Goal: Information Seeking & Learning: Learn about a topic

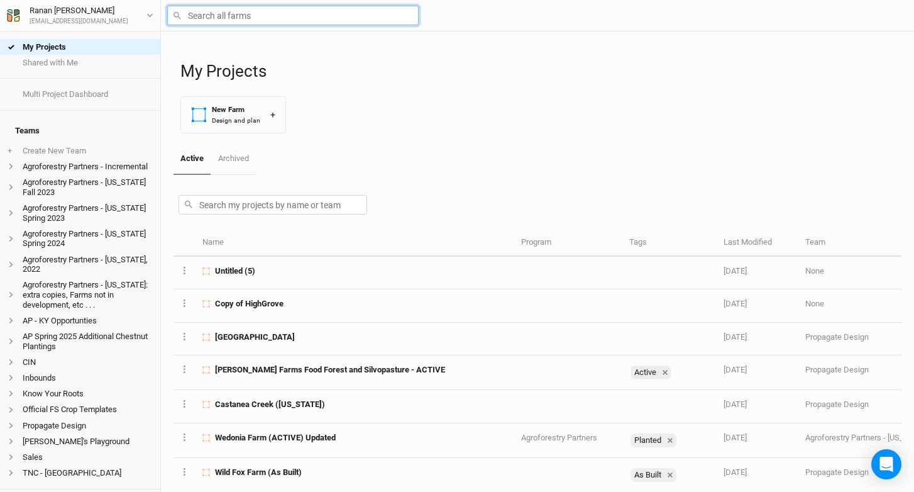
click at [265, 9] on input "text" at bounding box center [292, 15] width 251 height 19
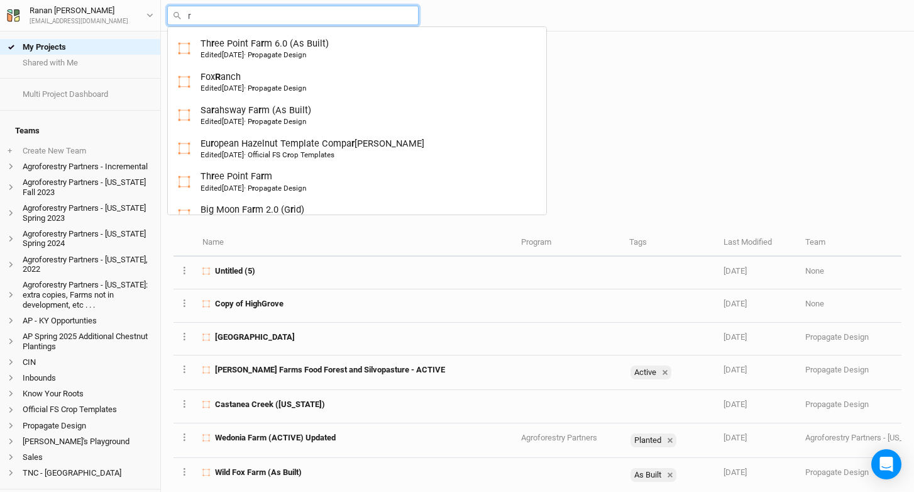
type input "ru"
type input "rutgers Hazelnut Breeding and Research"
type input "[PERSON_NAME]"
type input "[PERSON_NAME] Family Farm(old)"
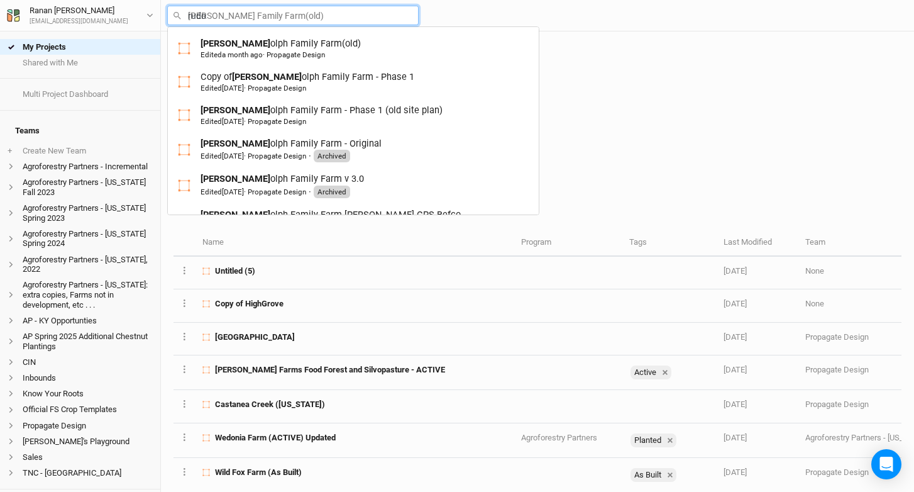
type input "rudol"
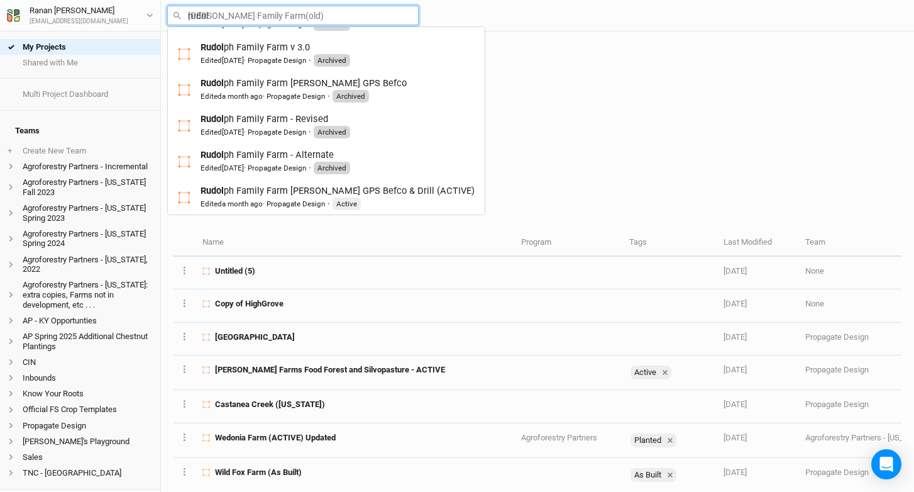
scroll to position [137, 0]
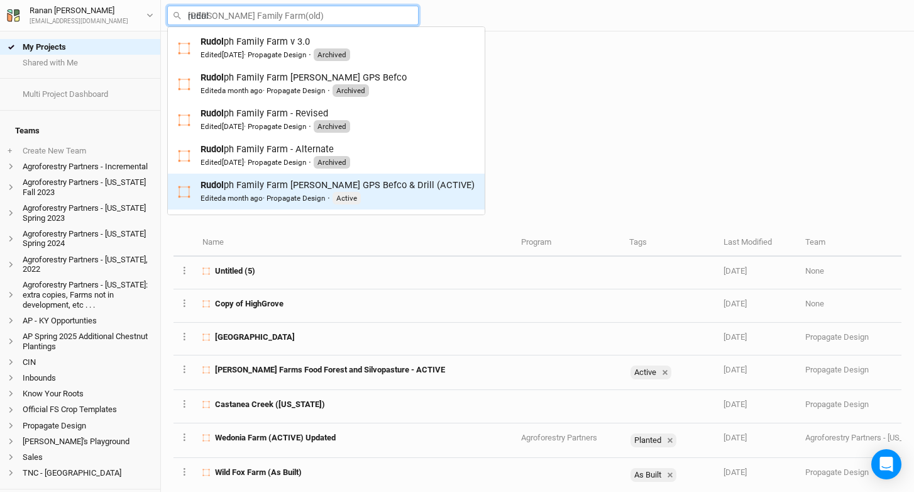
click at [298, 196] on div "Edited a month ago · Propagate Design" at bounding box center [263, 198] width 124 height 10
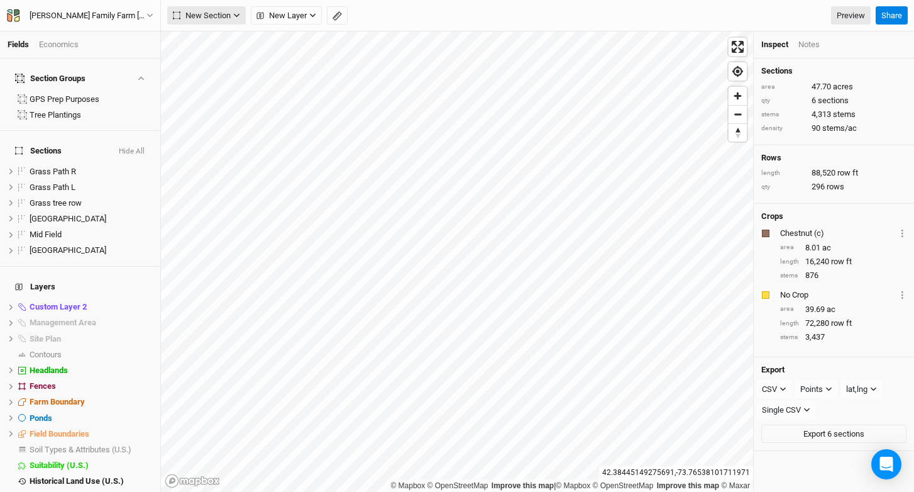
click at [234, 13] on icon "button" at bounding box center [236, 15] width 7 height 7
click at [218, 34] on button "Grid" at bounding box center [217, 40] width 99 height 19
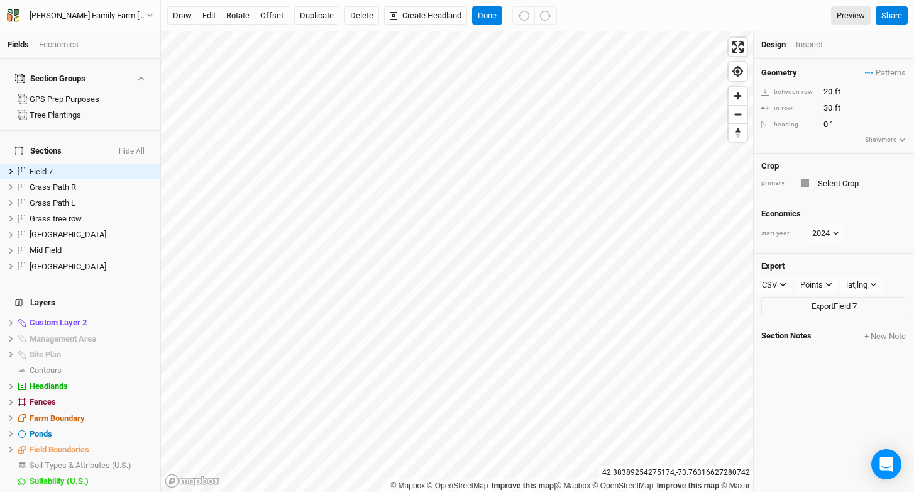
click at [815, 41] on div "Inspect" at bounding box center [818, 44] width 45 height 11
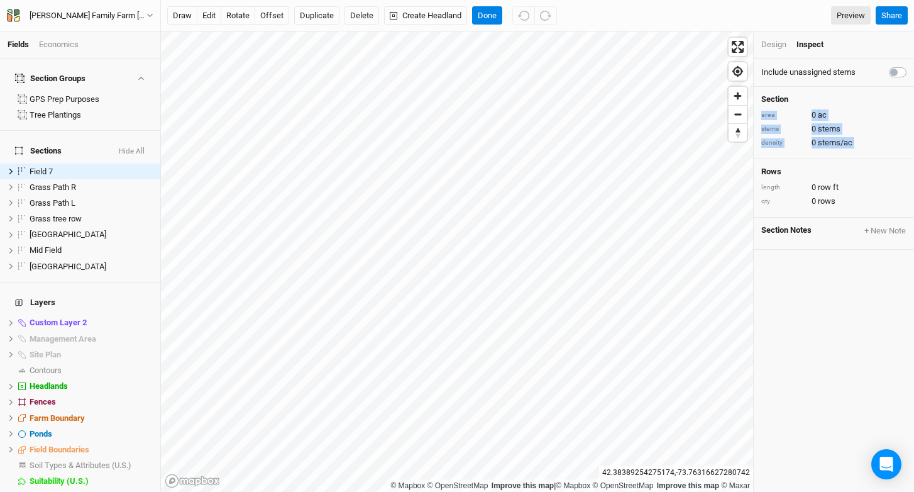
drag, startPoint x: 897, startPoint y: 101, endPoint x: 897, endPoint y: 164, distance: 63.5
click at [897, 164] on div "Include unassigned stems Section area 0 ac stems 0 stems density 0 stems/ac Row…" at bounding box center [834, 274] width 160 height 433
click at [912, 65] on label at bounding box center [912, 65] width 0 height 0
click at [889, 72] on input "checkbox" at bounding box center [894, 71] width 10 height 13
checkbox input "true"
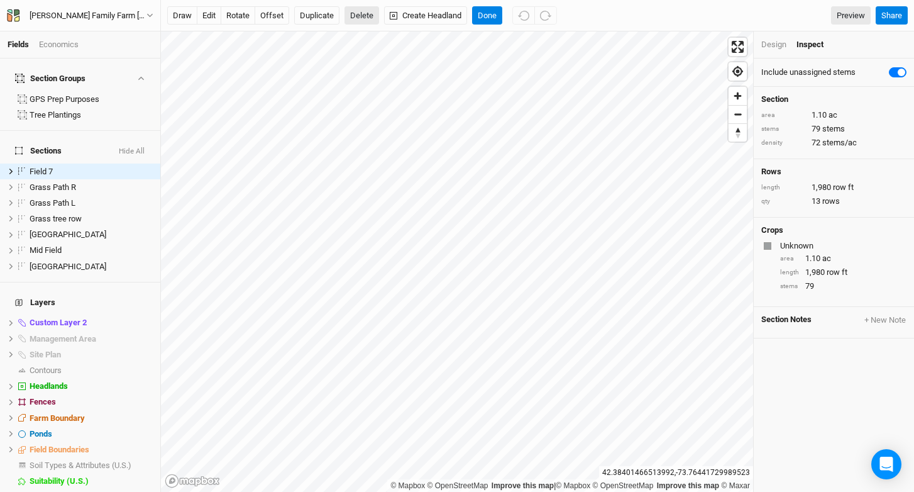
click at [357, 16] on button "Delete" at bounding box center [362, 15] width 35 height 19
click at [384, 13] on button "Confirm" at bounding box center [370, 15] width 39 height 19
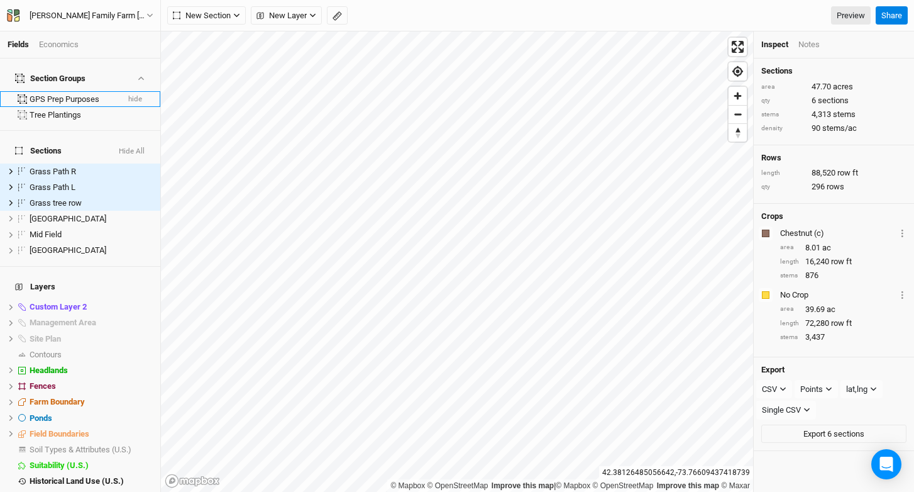
click at [128, 95] on button "hide" at bounding box center [135, 99] width 15 height 9
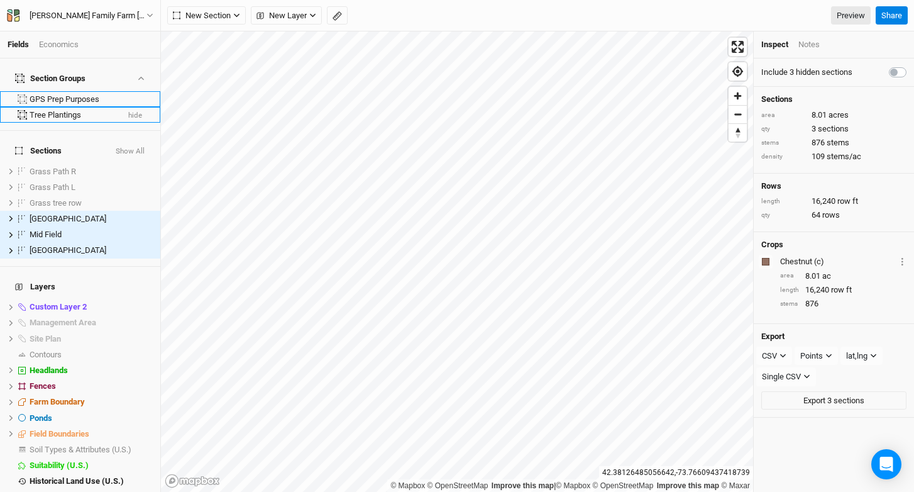
click at [124, 113] on li "Tree Plantings hide" at bounding box center [80, 115] width 160 height 16
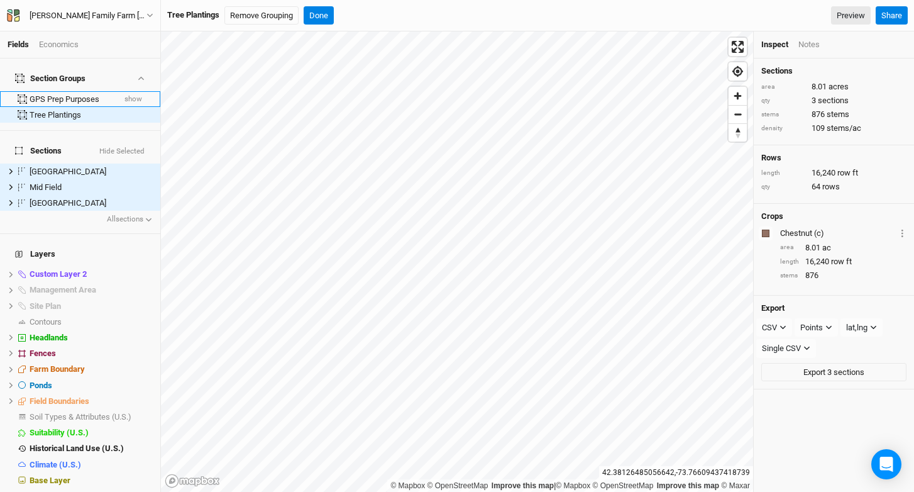
click at [101, 94] on div "GPS Prep Purposes" at bounding box center [72, 99] width 84 height 10
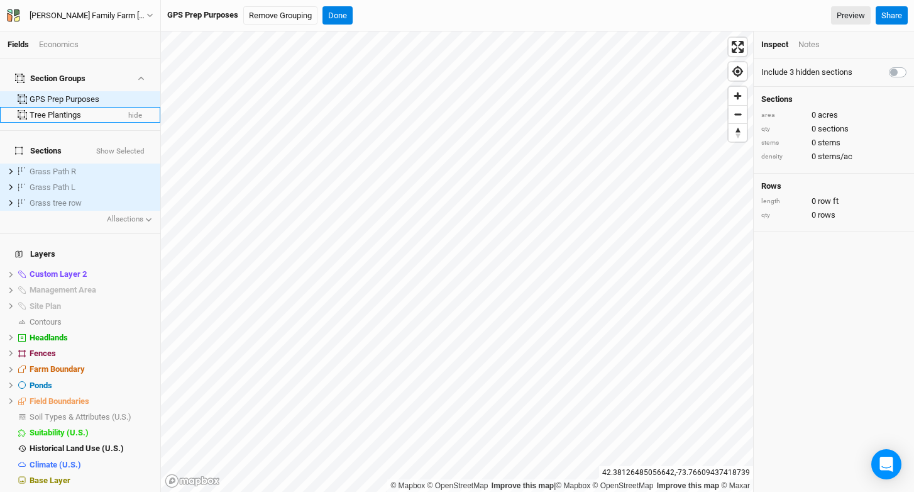
click at [94, 112] on div "Tree Plantings" at bounding box center [74, 115] width 88 height 10
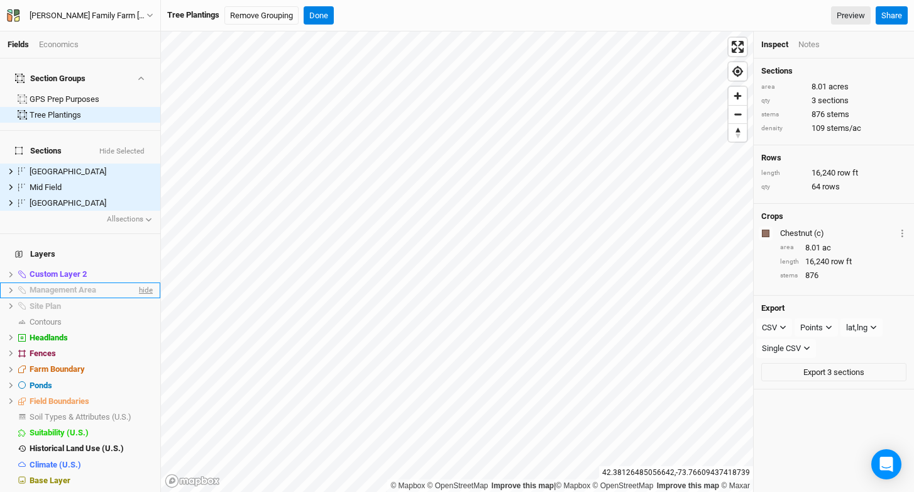
click at [136, 282] on span "hide" at bounding box center [144, 290] width 16 height 16
click at [319, 14] on button "Done" at bounding box center [319, 15] width 30 height 19
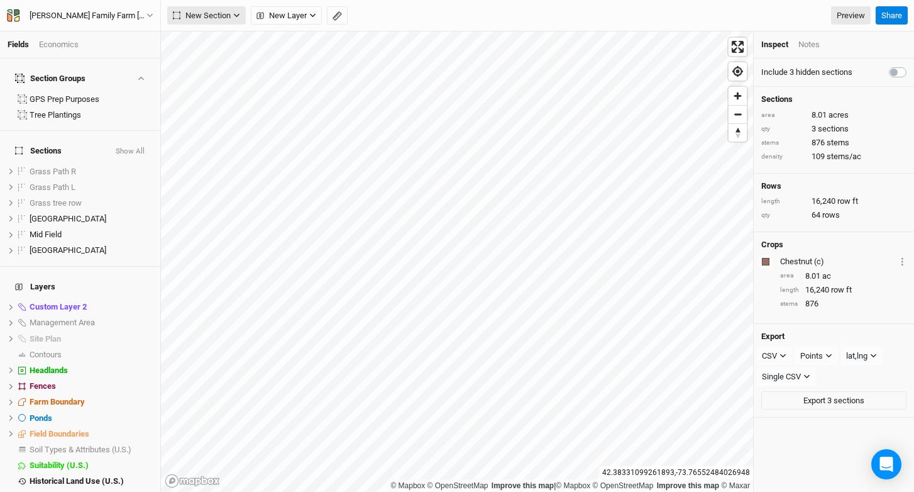
click at [213, 19] on span "New Section" at bounding box center [202, 15] width 58 height 13
click at [280, 12] on span "New Layer" at bounding box center [282, 15] width 50 height 13
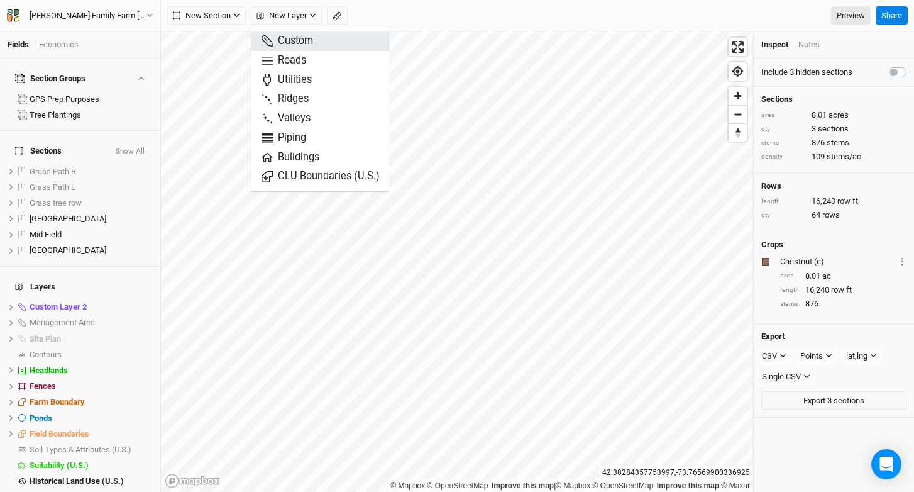
click at [322, 41] on button "Custom" at bounding box center [320, 40] width 138 height 19
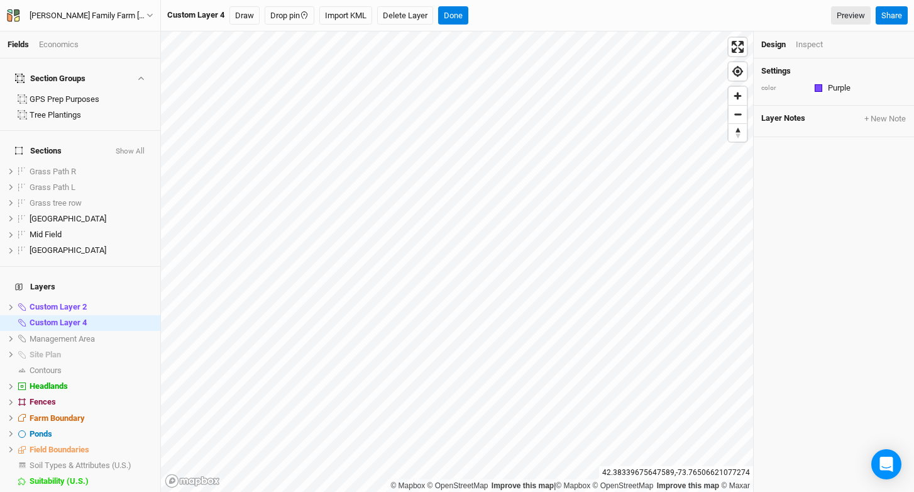
click at [309, 25] on div "Drop pin" at bounding box center [290, 15] width 50 height 19
click at [304, 19] on icon "button" at bounding box center [304, 15] width 9 height 9
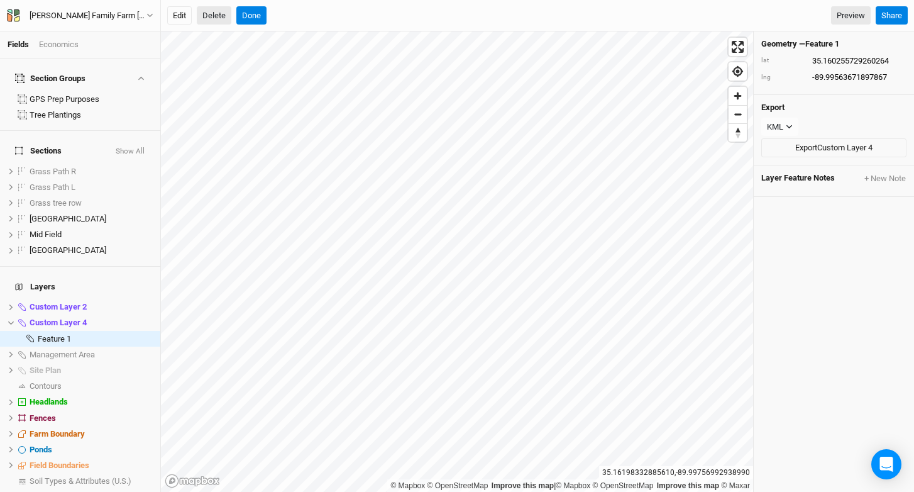
click at [203, 18] on button "Delete" at bounding box center [214, 15] width 35 height 19
click at [387, 19] on button "Confirm" at bounding box center [381, 15] width 39 height 19
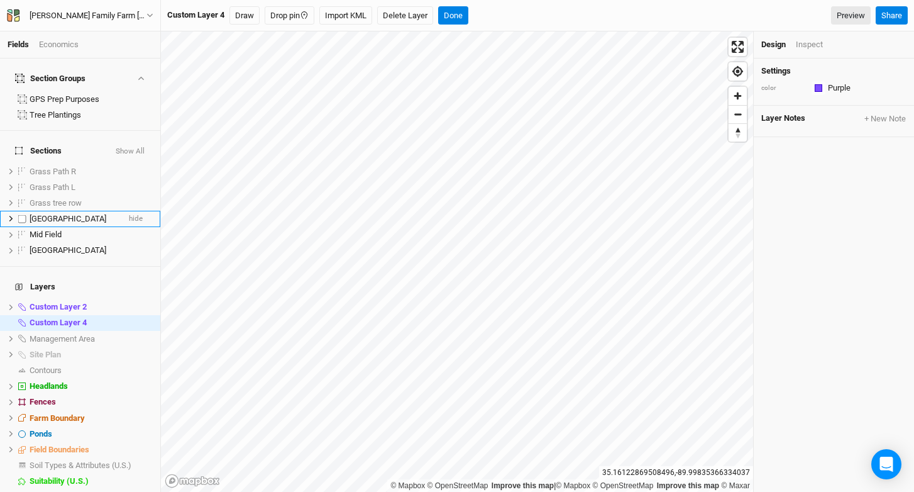
click at [62, 214] on span "[GEOGRAPHIC_DATA]" at bounding box center [68, 218] width 77 height 9
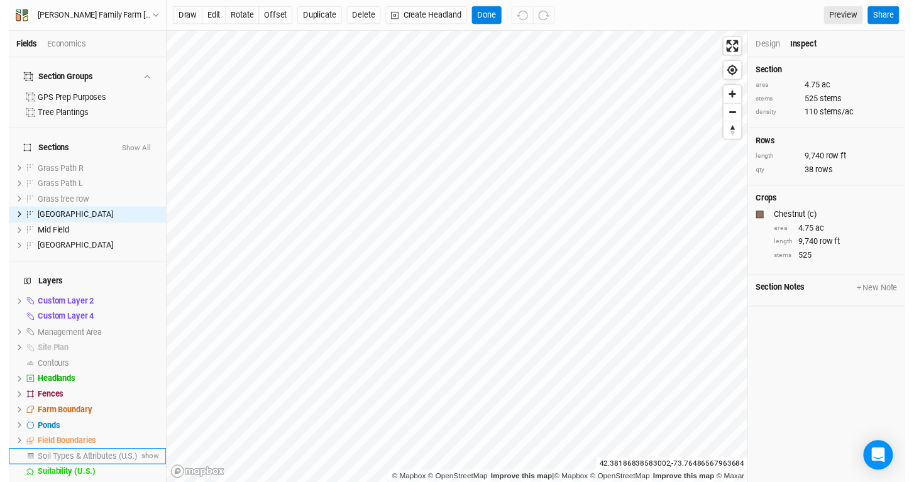
scroll to position [30, 0]
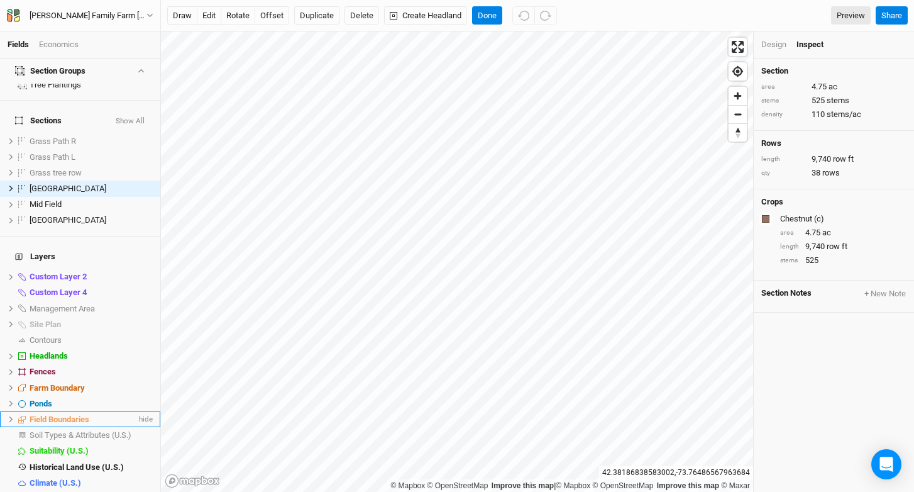
click at [109, 411] on li "Field Boundaries hide" at bounding box center [80, 419] width 160 height 16
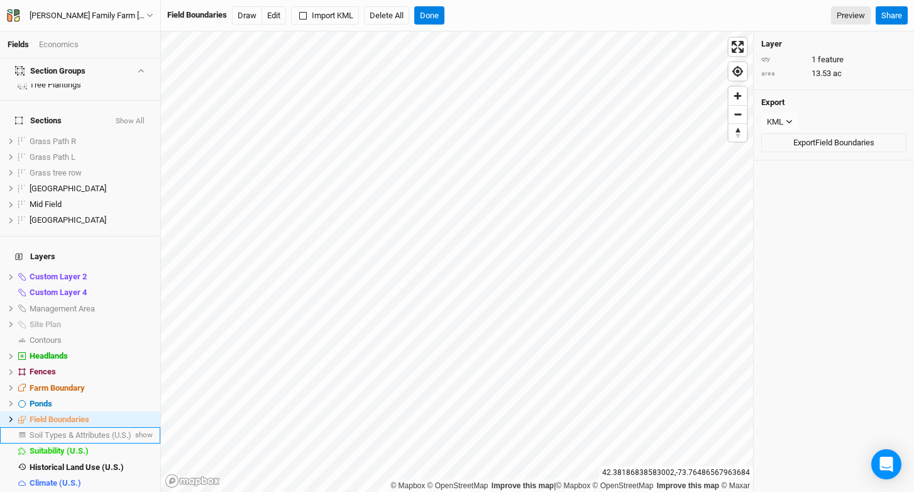
click at [109, 430] on span "Soil Types & Attributes (U.S.)" at bounding box center [81, 434] width 102 height 9
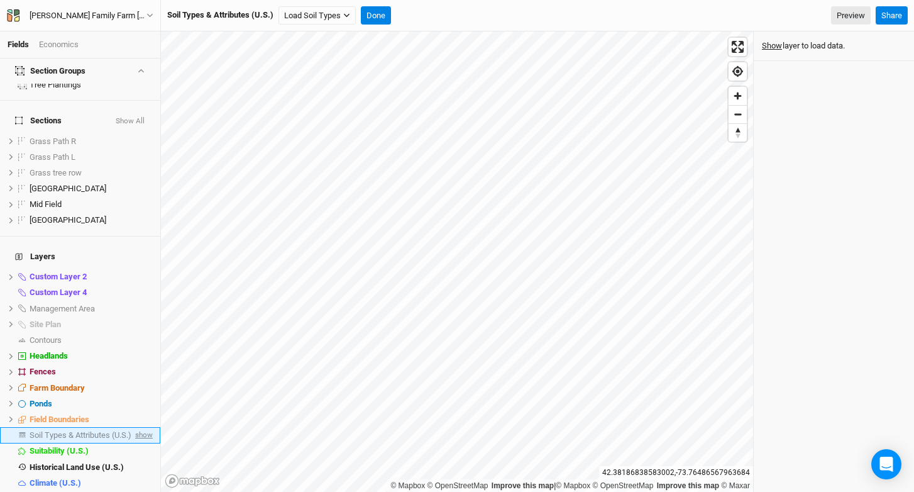
click at [135, 427] on span "show" at bounding box center [143, 435] width 20 height 16
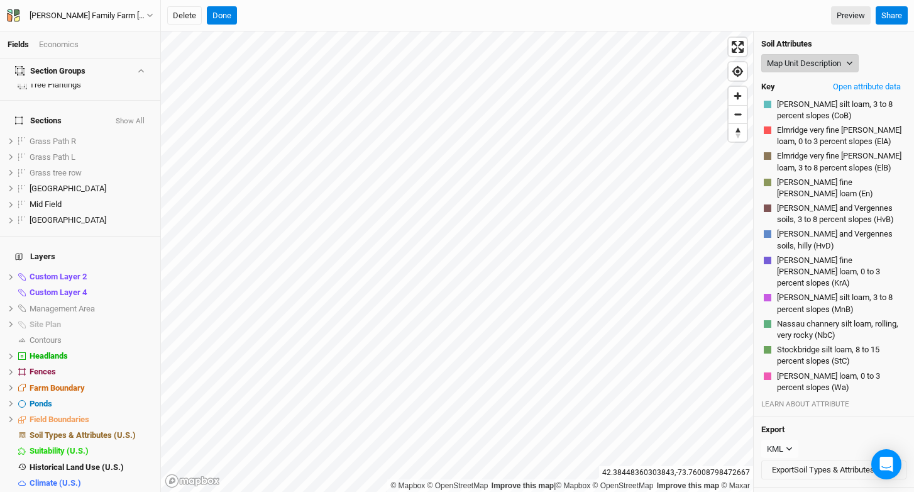
click at [808, 60] on button "Map Unit Description" at bounding box center [809, 63] width 97 height 19
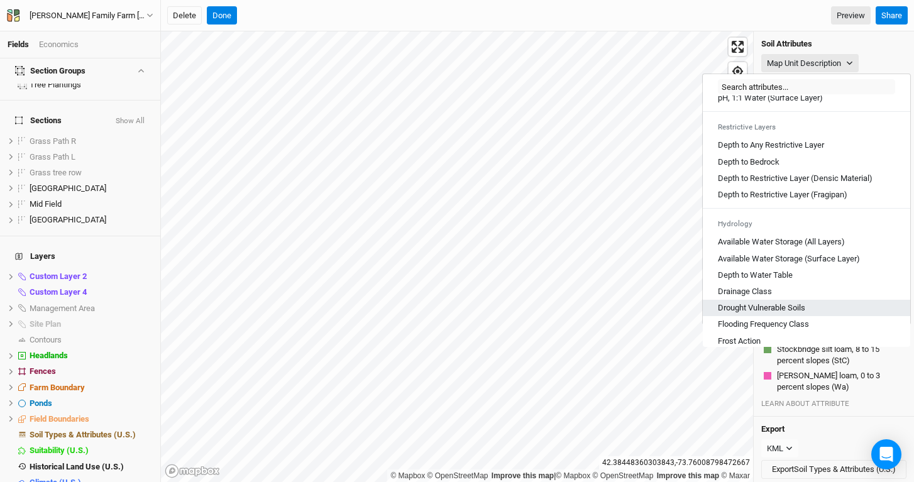
scroll to position [353, 0]
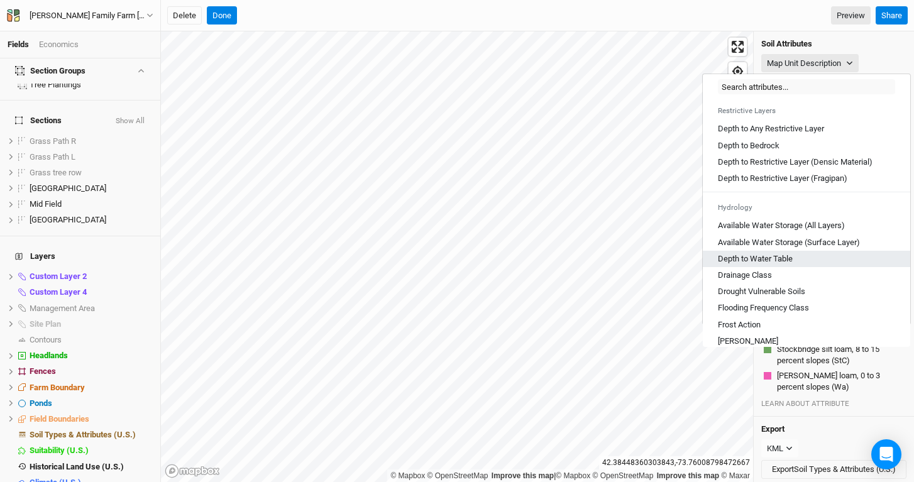
click at [862, 264] on div "Depth to Water Table" at bounding box center [806, 258] width 177 height 11
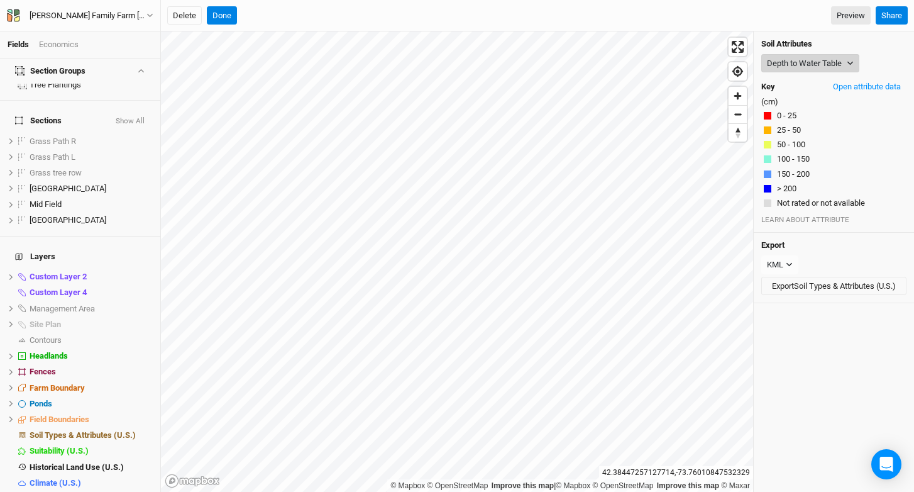
click at [818, 66] on button "Depth to Water Table" at bounding box center [810, 63] width 98 height 19
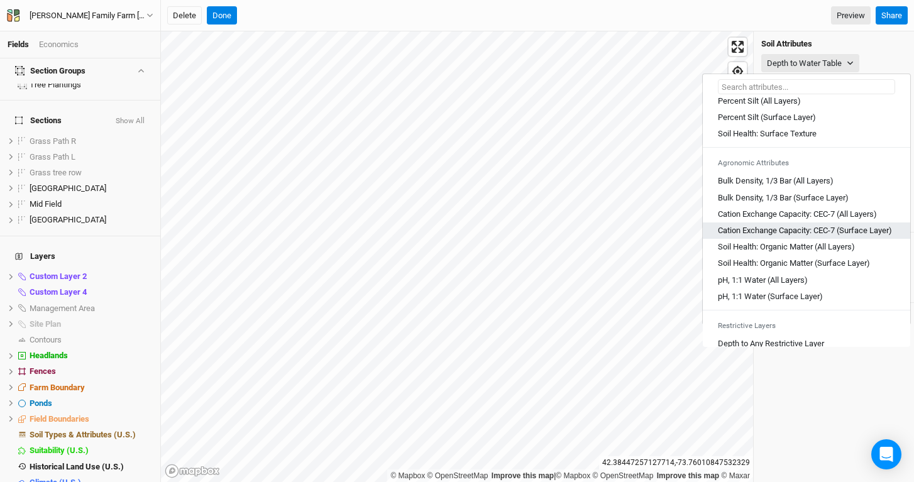
scroll to position [135, 0]
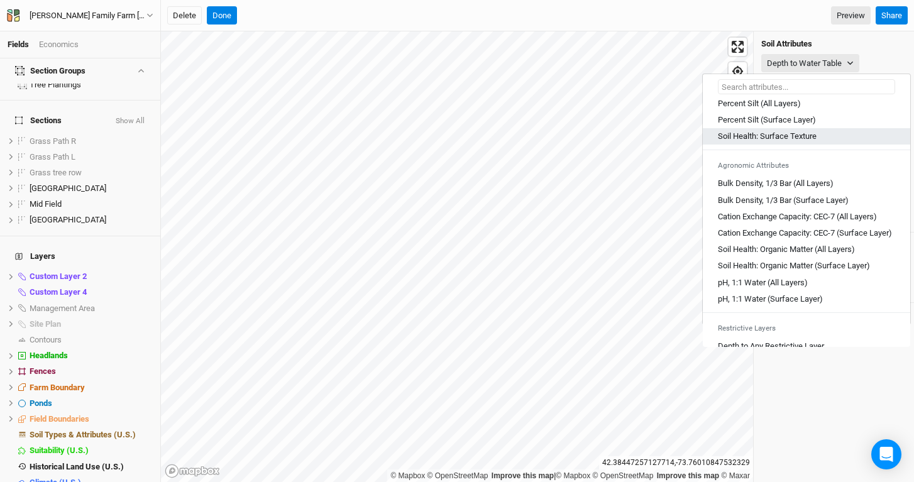
click at [814, 143] on link "Soil Health: Surface Texture" at bounding box center [806, 136] width 207 height 16
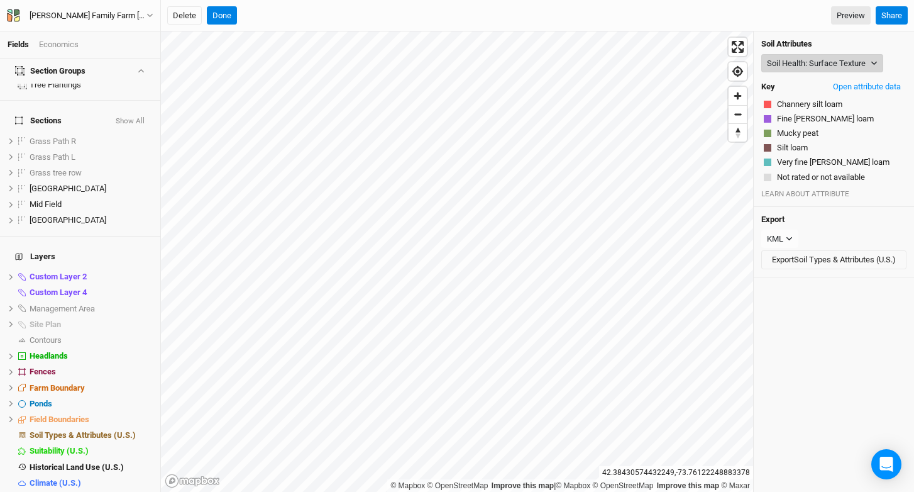
click at [819, 65] on button "Soil Health: Surface Texture" at bounding box center [822, 63] width 122 height 19
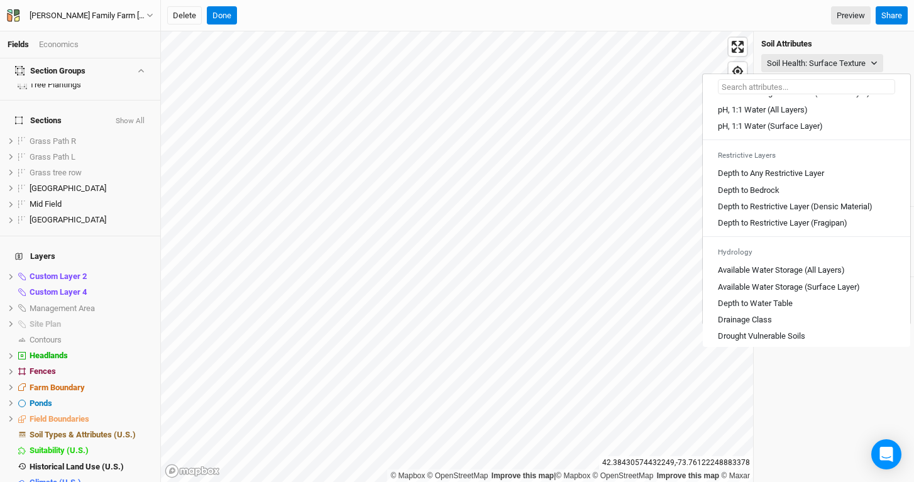
scroll to position [324, 0]
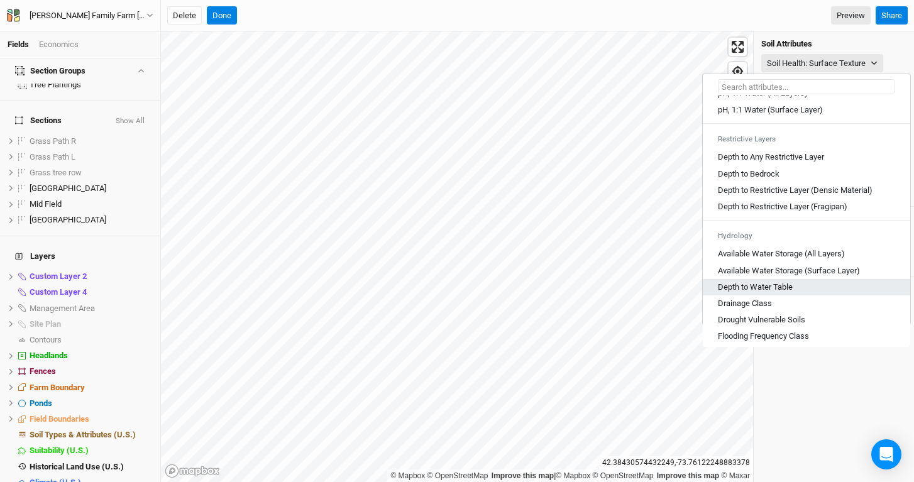
click at [774, 293] on Table "Depth to Water Table" at bounding box center [755, 287] width 75 height 11
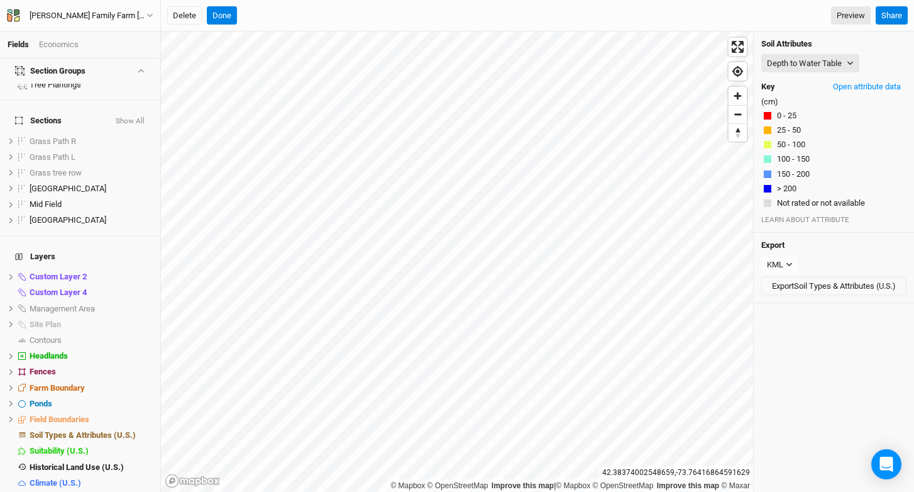
click at [383, 14] on div "Fields Economics Section Groups GPS Prep Purposes Tree Plantings Sections Show …" at bounding box center [457, 246] width 914 height 492
click at [823, 51] on div "Soil Attributes Depth to Water Table Map Unit Description Minor Components Phys…" at bounding box center [834, 131] width 160 height 201
click at [823, 54] on button "Depth to Water Table" at bounding box center [810, 63] width 98 height 19
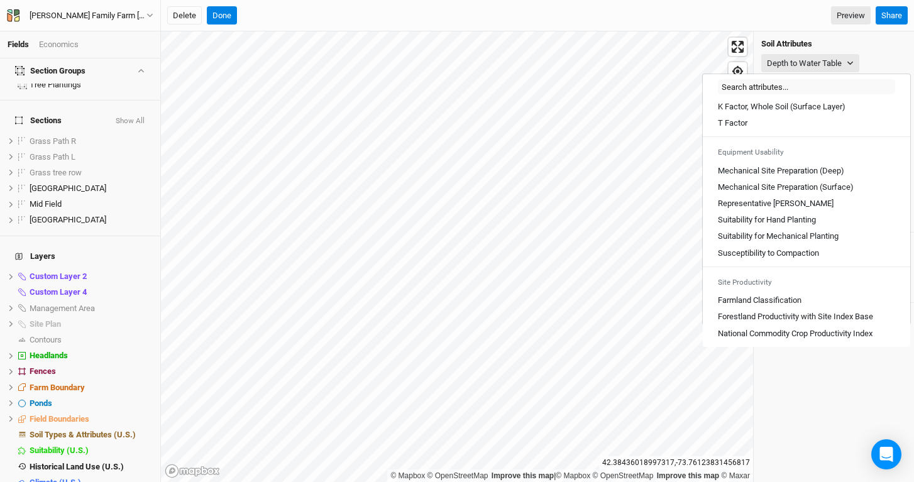
scroll to position [695, 0]
click at [211, 12] on button "Done" at bounding box center [222, 15] width 30 height 19
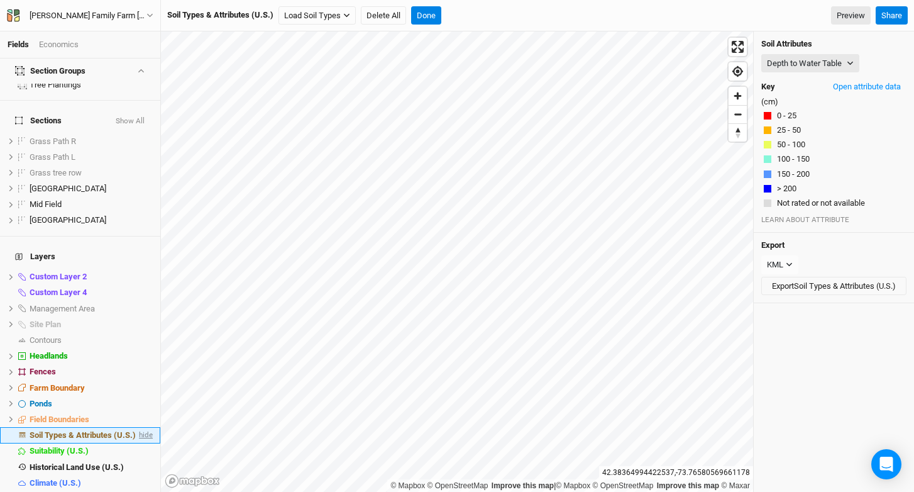
click at [136, 427] on span "hide" at bounding box center [144, 435] width 16 height 16
click at [140, 427] on span "show" at bounding box center [143, 435] width 20 height 16
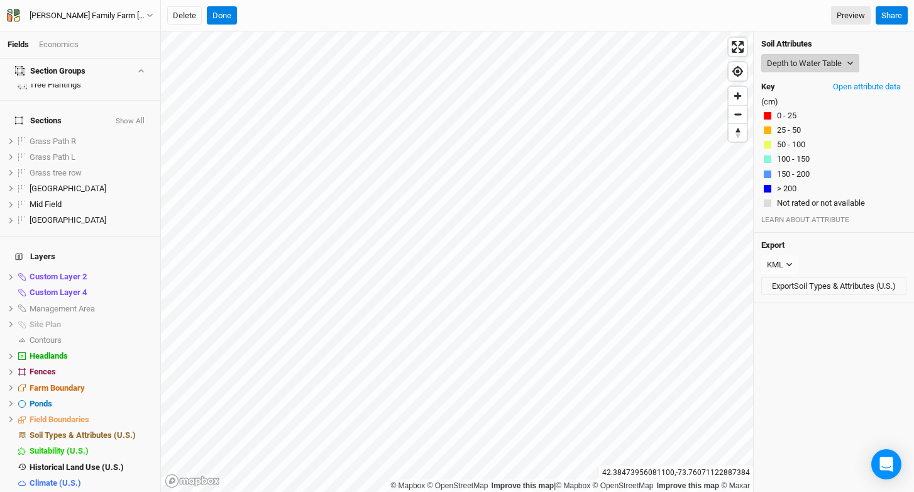
click at [796, 67] on button "Depth to Water Table" at bounding box center [810, 63] width 98 height 19
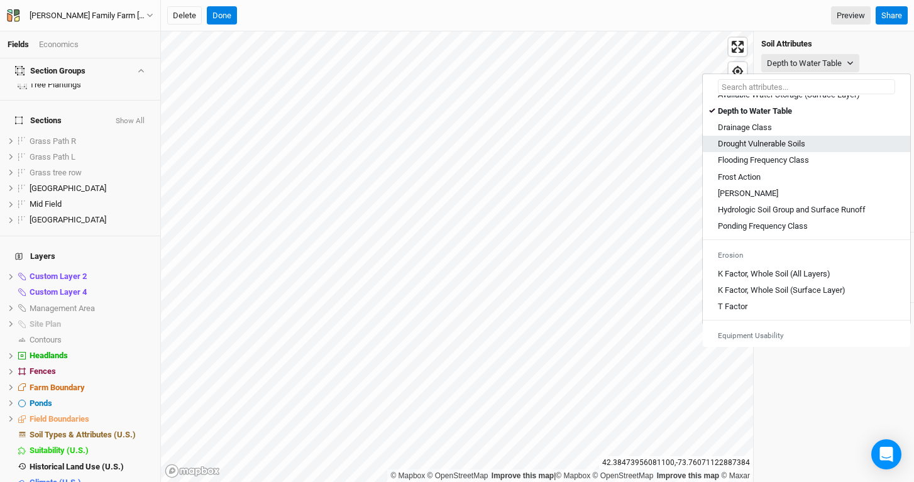
scroll to position [474, 0]
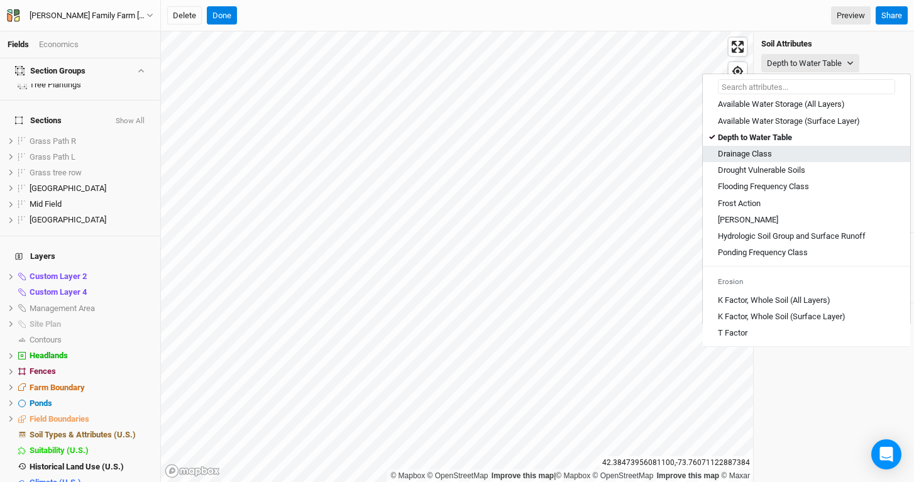
click at [792, 160] on div "Drainage Class" at bounding box center [806, 153] width 177 height 11
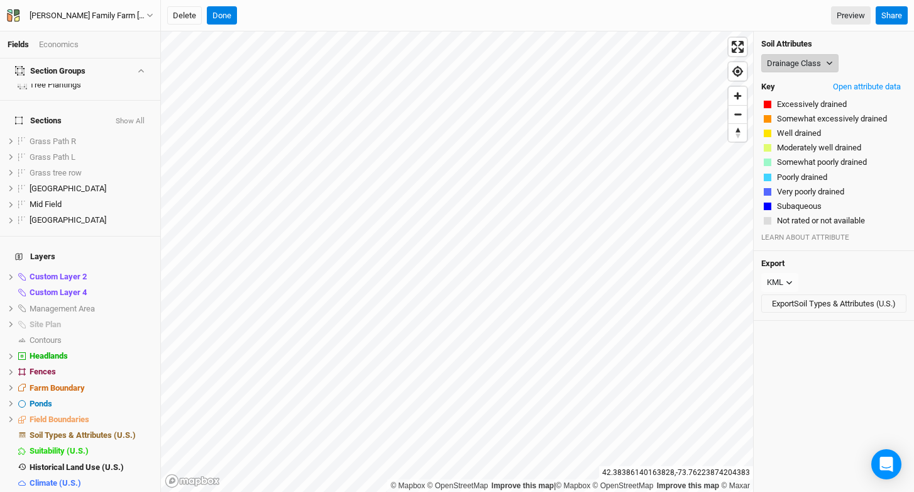
click at [776, 60] on button "Drainage Class" at bounding box center [799, 63] width 77 height 19
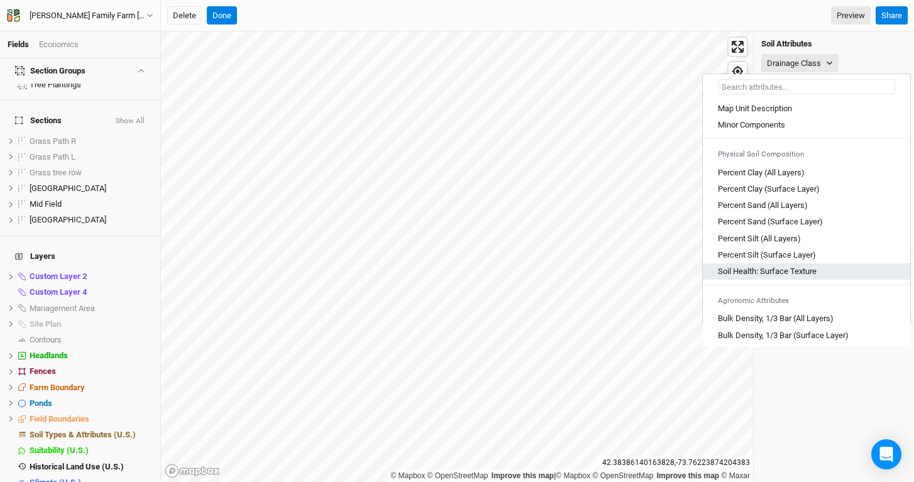
scroll to position [9, 0]
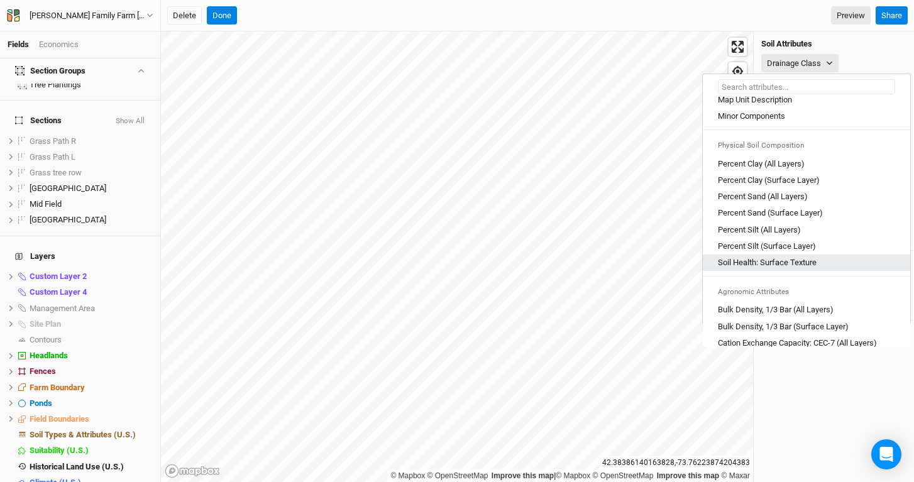
click at [763, 259] on Texture "Soil Health: Surface Texture" at bounding box center [767, 262] width 99 height 11
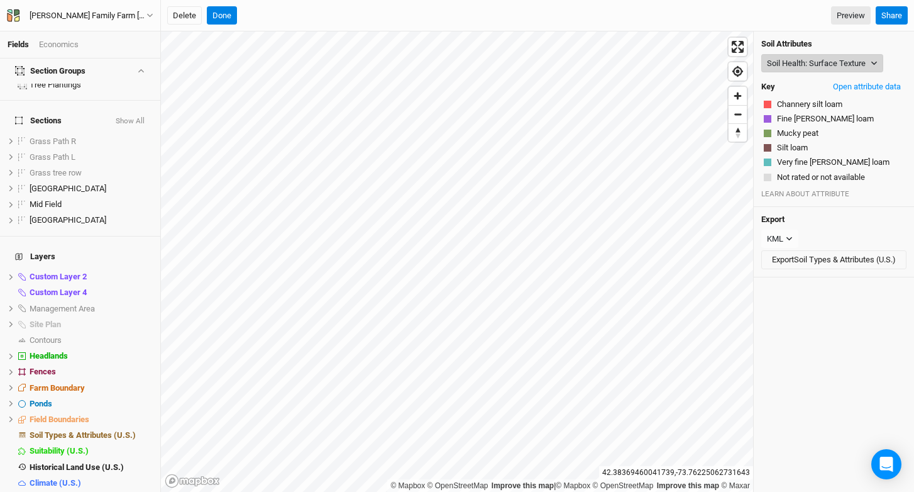
click at [809, 65] on button "Soil Health: Surface Texture" at bounding box center [822, 63] width 122 height 19
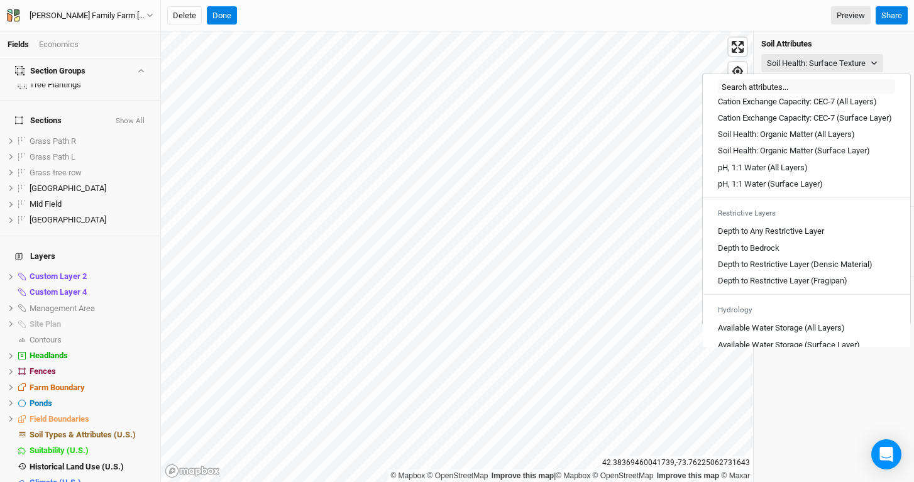
scroll to position [250, 0]
click at [795, 238] on Layer "Depth to Any Restrictive Layer" at bounding box center [771, 231] width 106 height 11
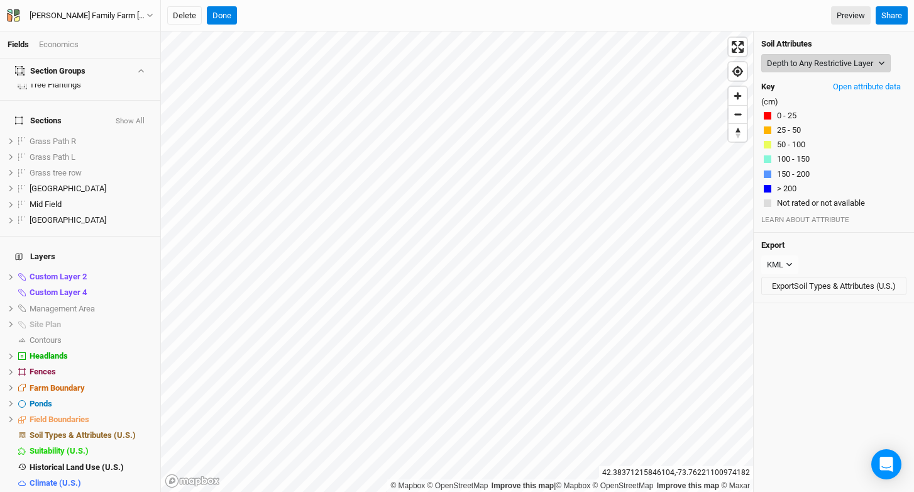
click at [794, 69] on button "Depth to Any Restrictive Layer" at bounding box center [826, 63] width 130 height 19
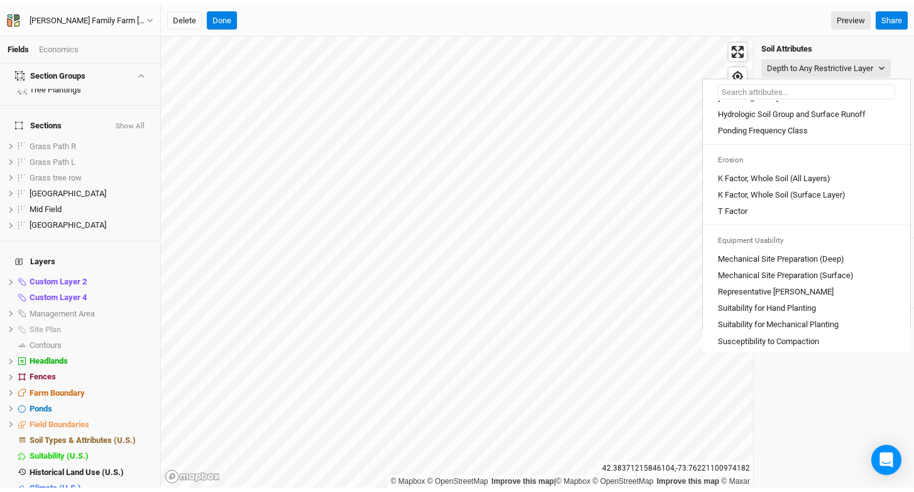
scroll to position [601, 0]
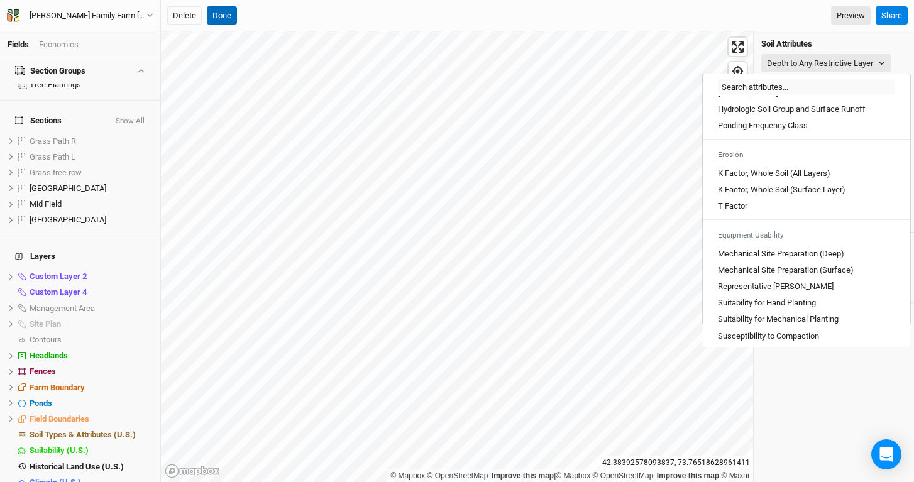
click at [214, 9] on button "Done" at bounding box center [222, 15] width 30 height 19
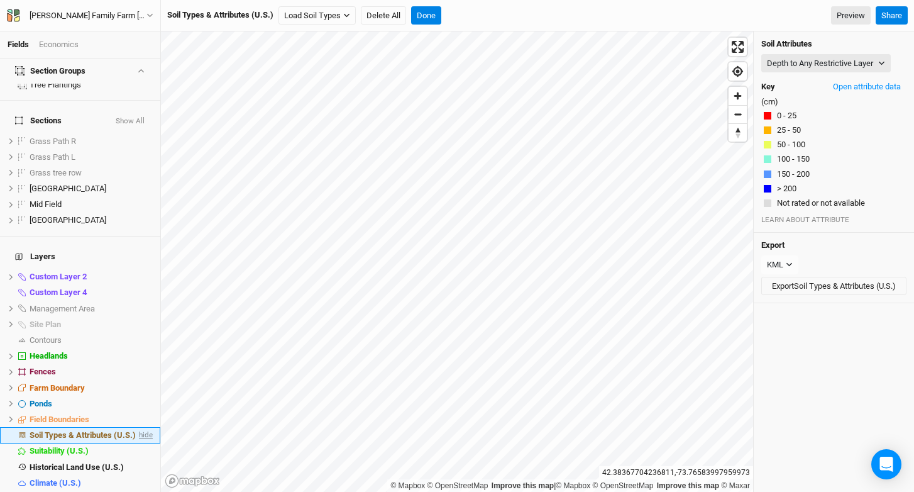
click at [136, 427] on span "hide" at bounding box center [144, 435] width 16 height 16
click at [133, 332] on span "show" at bounding box center [143, 340] width 20 height 16
click at [133, 427] on span "show" at bounding box center [143, 435] width 20 height 16
click at [136, 427] on span "hide" at bounding box center [144, 435] width 16 height 16
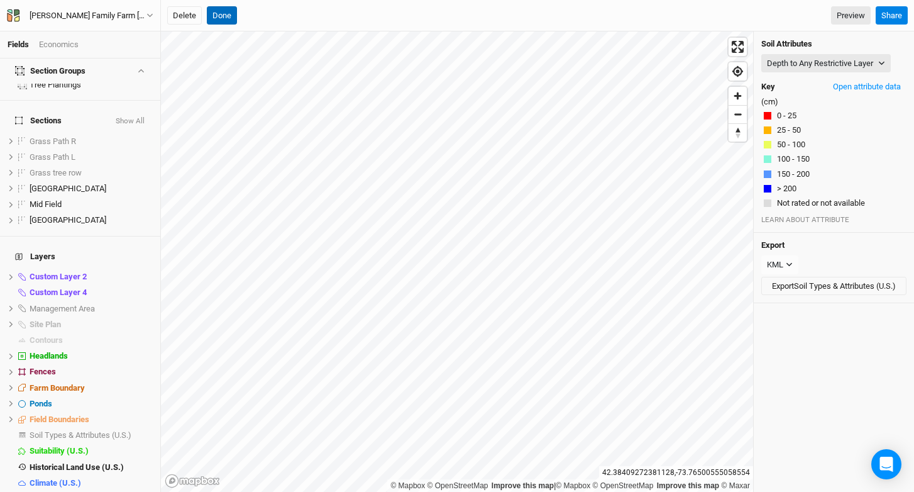
click at [226, 11] on button "Done" at bounding box center [222, 15] width 30 height 19
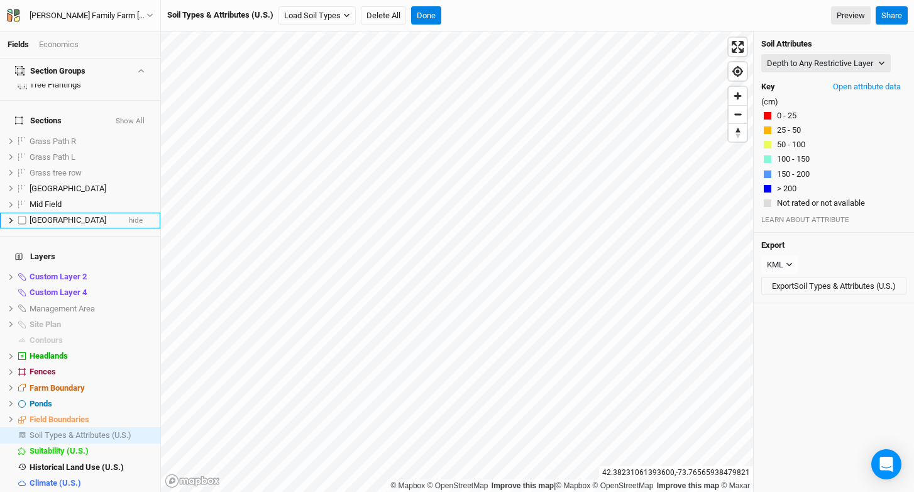
click at [58, 215] on span "[GEOGRAPHIC_DATA]" at bounding box center [68, 219] width 77 height 9
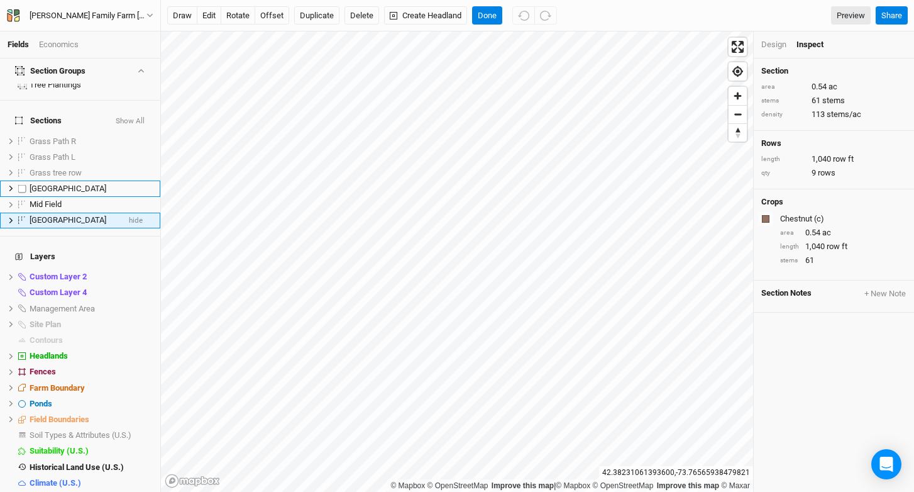
scroll to position [0, 0]
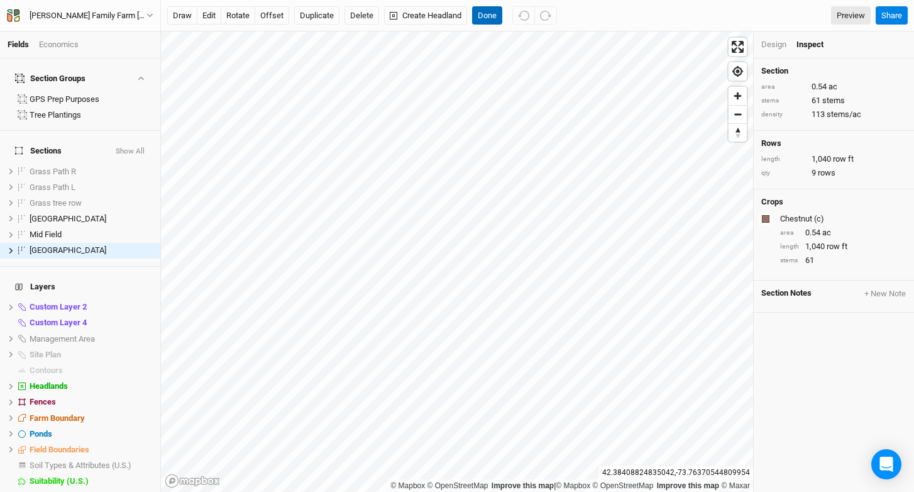
click at [492, 14] on button "Done" at bounding box center [487, 15] width 30 height 19
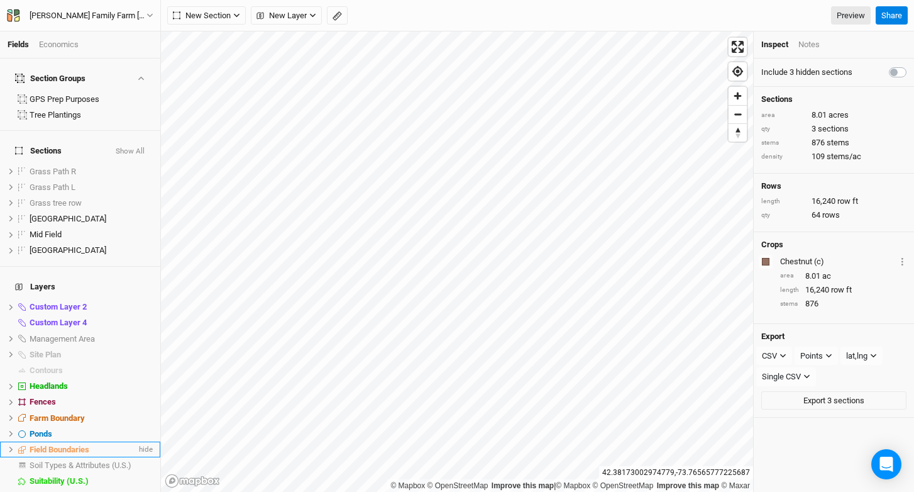
click at [72, 445] on span "Field Boundaries" at bounding box center [60, 449] width 60 height 9
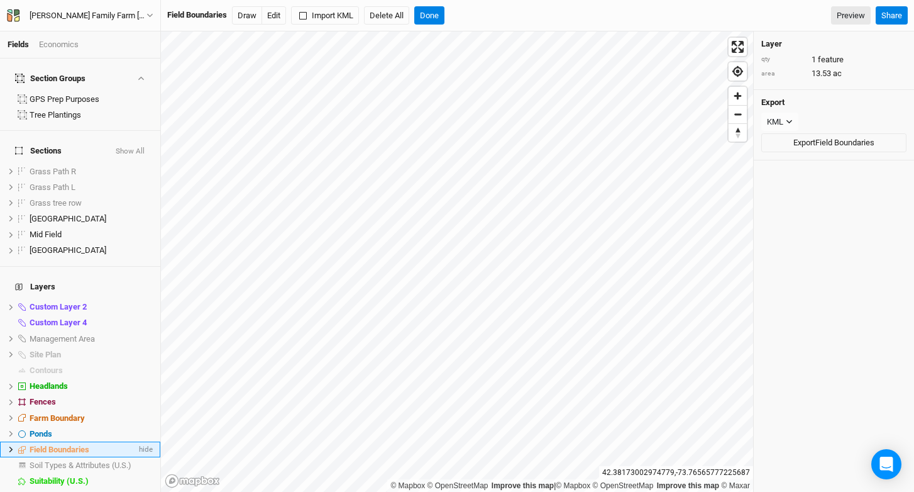
click at [10, 446] on icon at bounding box center [11, 449] width 7 height 7
click at [37, 457] on label at bounding box center [31, 465] width 16 height 16
click at [35, 461] on input "checkbox" at bounding box center [30, 465] width 8 height 8
checkbox input "true"
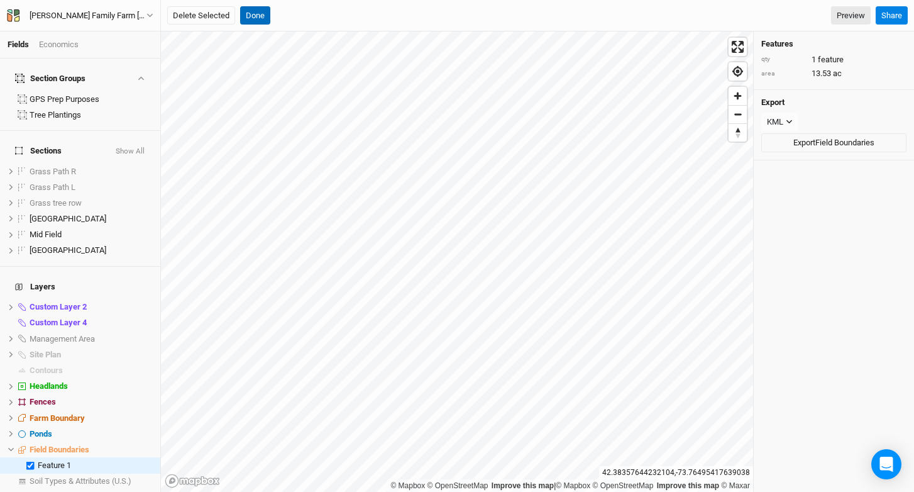
click at [253, 8] on button "Done" at bounding box center [255, 15] width 30 height 19
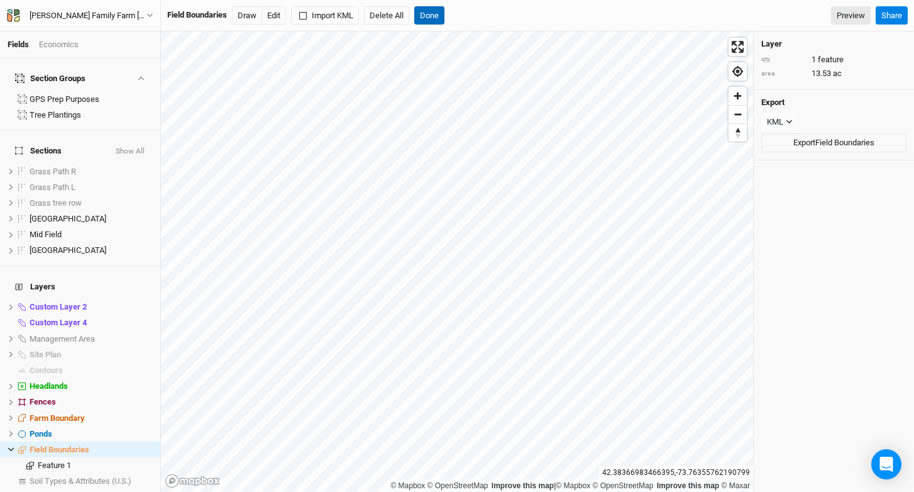
click at [429, 18] on button "Done" at bounding box center [429, 15] width 30 height 19
